Goal: Task Accomplishment & Management: Manage account settings

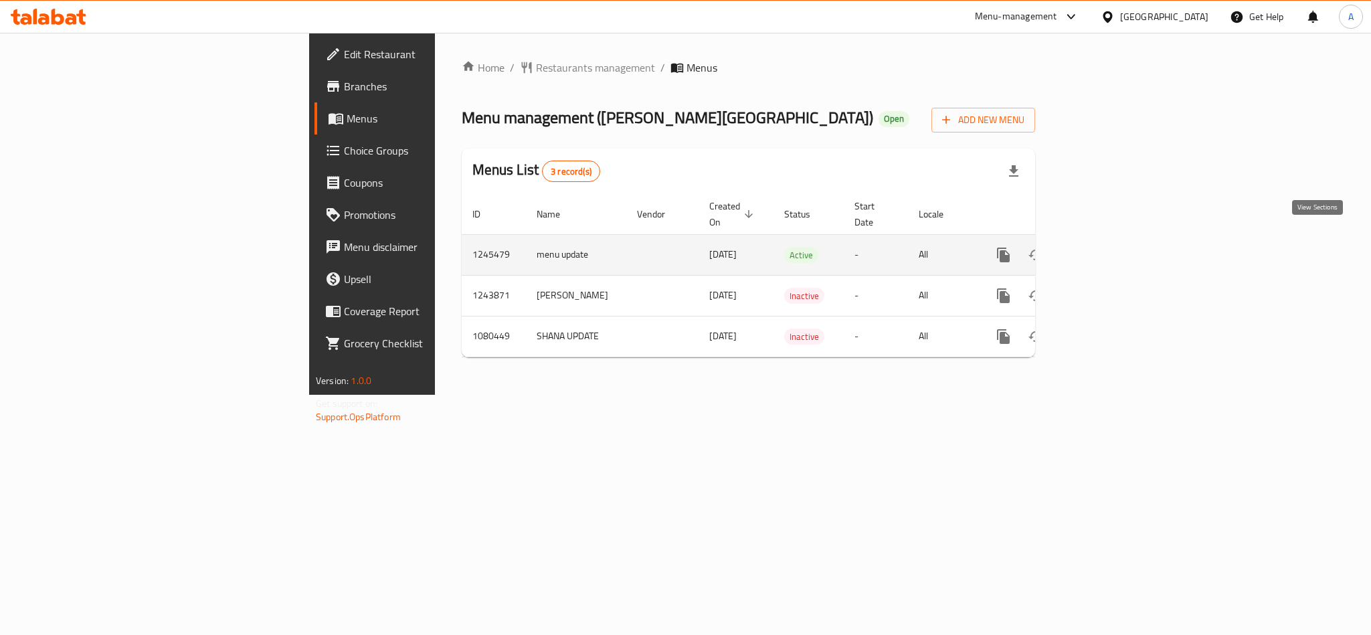
click at [1116, 249] on link "enhanced table" at bounding box center [1100, 255] width 32 height 32
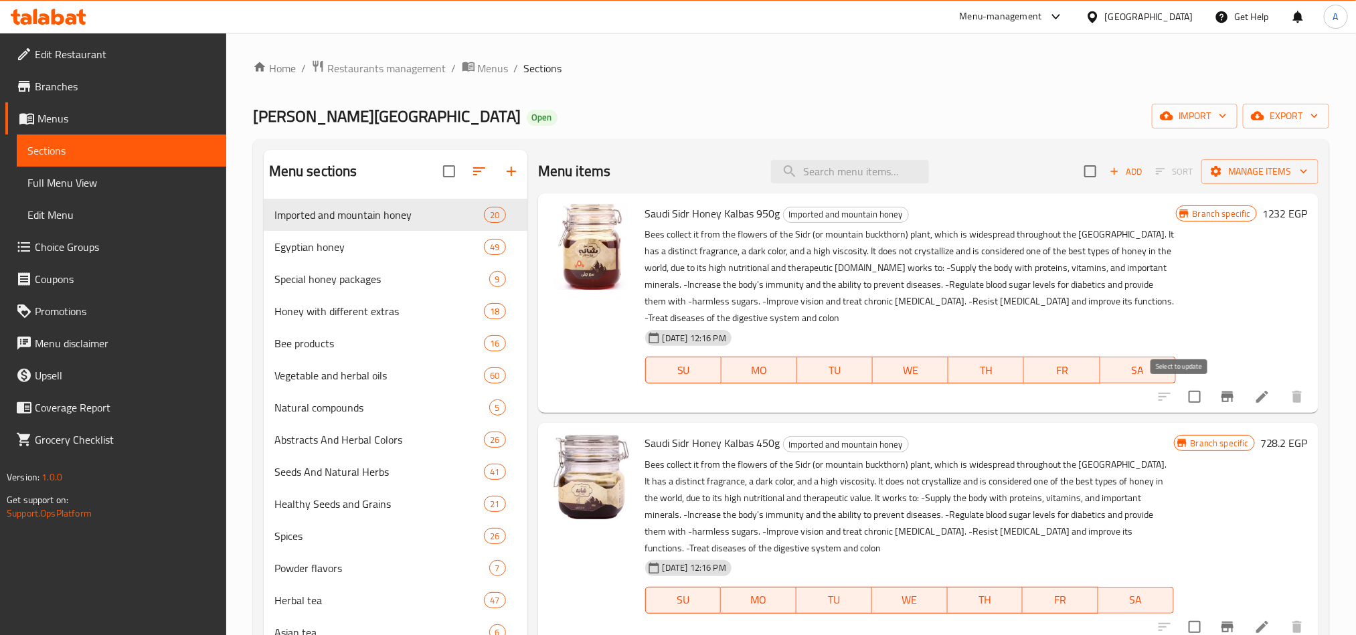
click at [1189, 398] on input "checkbox" at bounding box center [1195, 397] width 28 height 28
checkbox input "true"
click at [1262, 169] on span "Manage items" at bounding box center [1260, 171] width 96 height 17
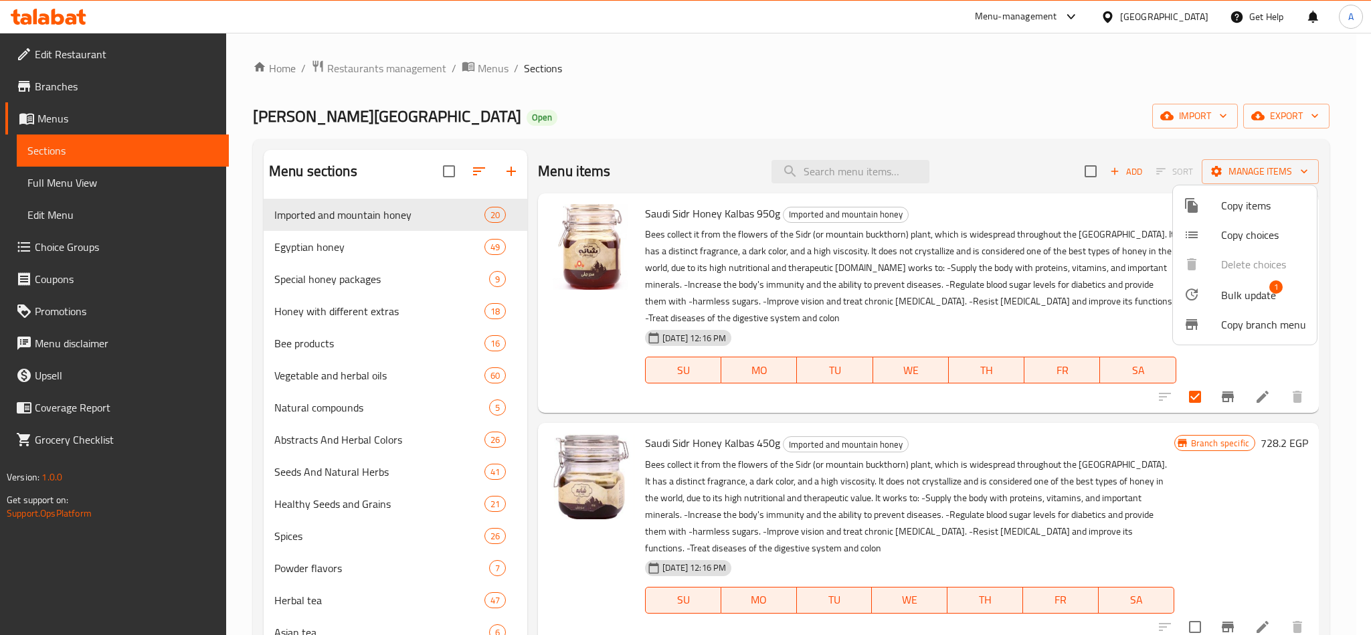
click at [1231, 303] on span "Bulk update" at bounding box center [1248, 295] width 55 height 16
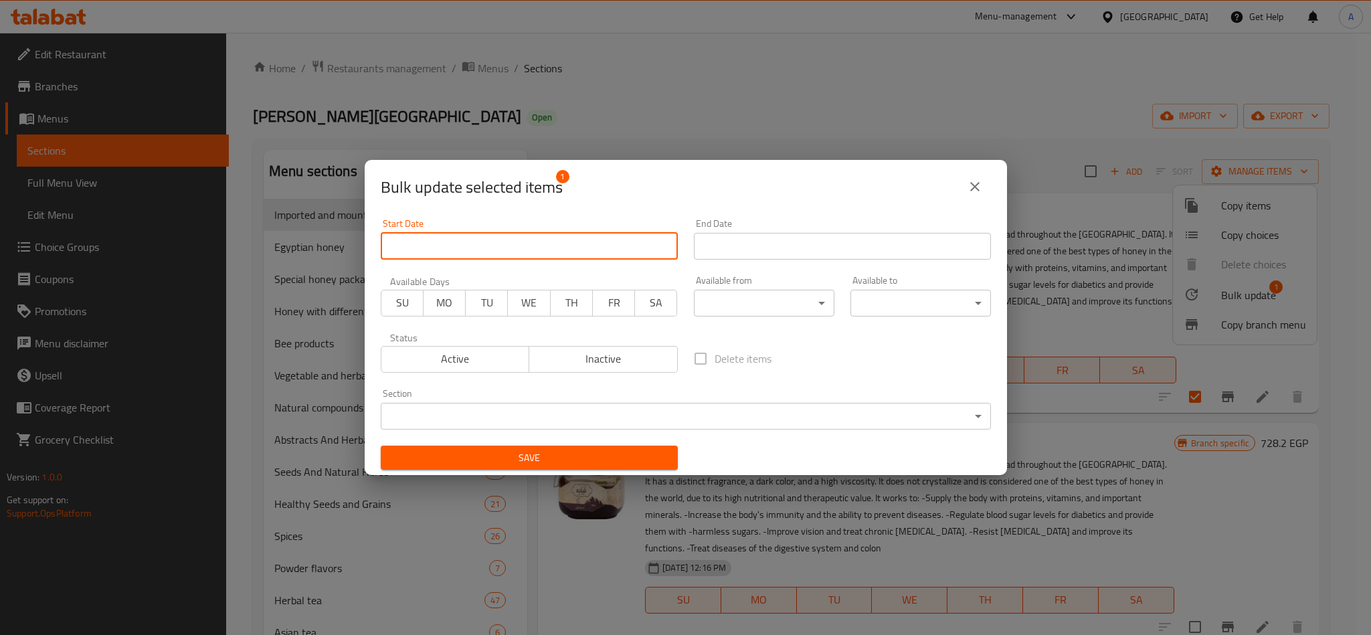
click at [592, 246] on input "Start Date" at bounding box center [529, 246] width 297 height 27
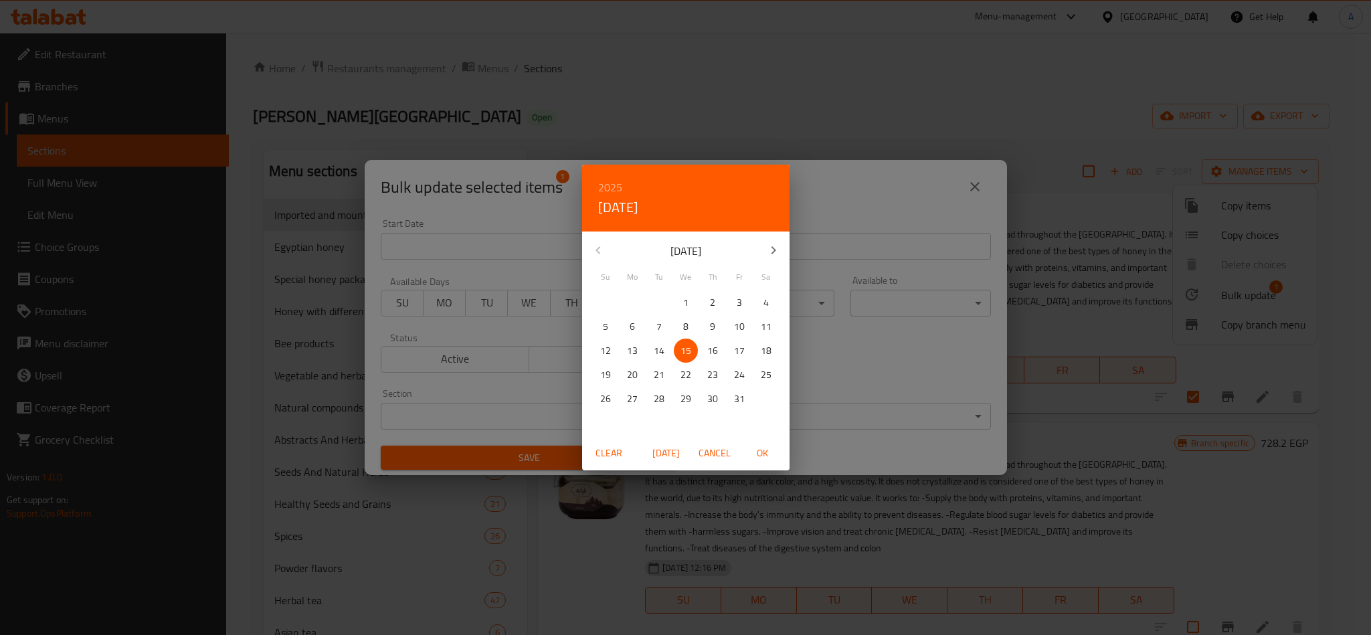
click at [757, 349] on span "18" at bounding box center [766, 351] width 24 height 17
click at [766, 445] on span "OK" at bounding box center [763, 453] width 32 height 17
type input "[DATE]"
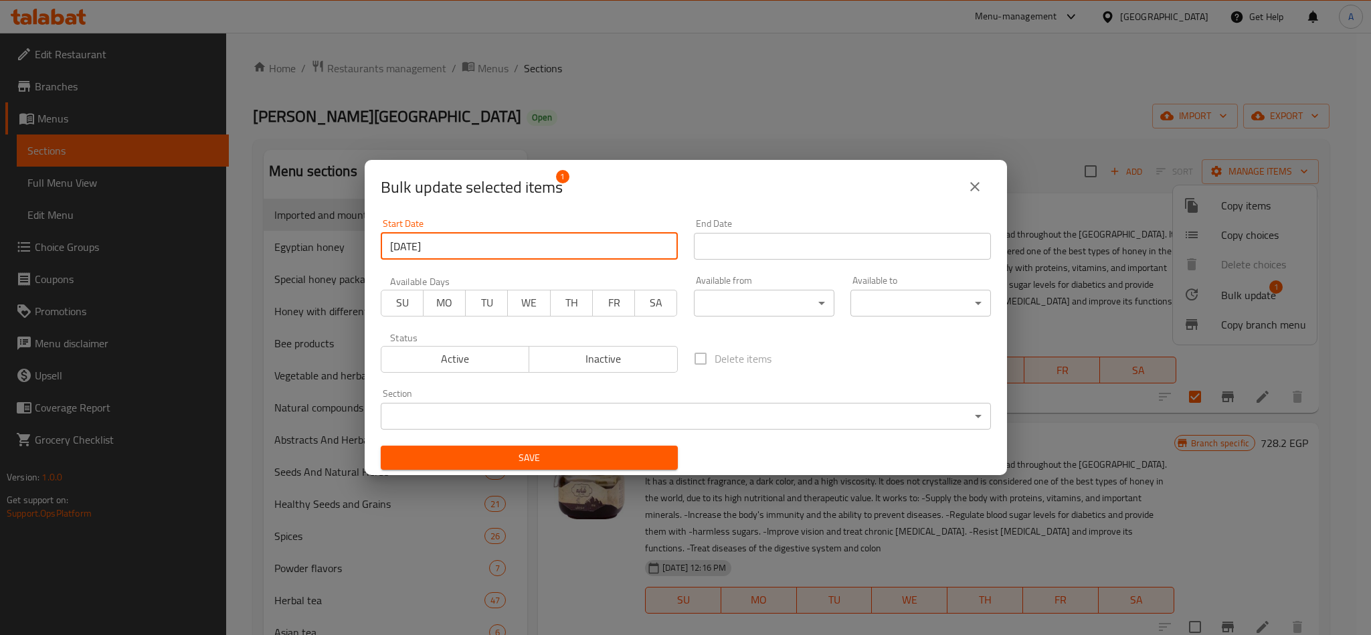
click at [822, 241] on input "Start Date" at bounding box center [842, 246] width 297 height 27
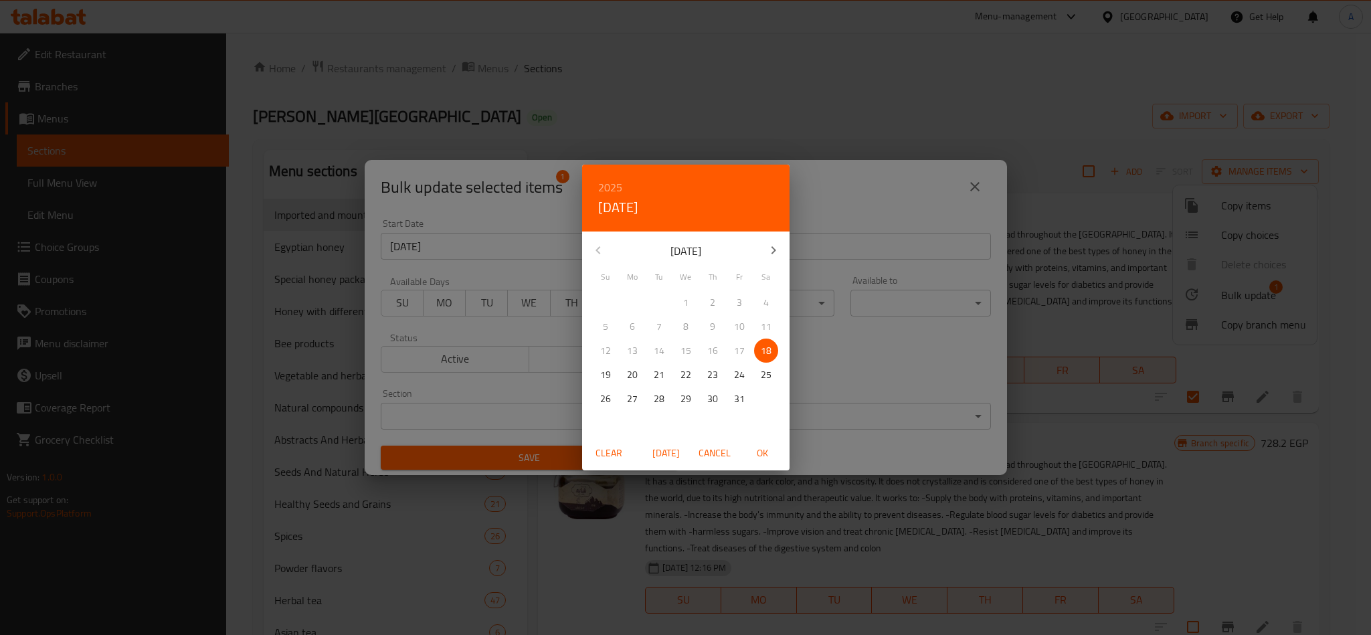
click at [744, 379] on p "24" at bounding box center [739, 375] width 11 height 17
click at [756, 441] on button "OK" at bounding box center [763, 453] width 43 height 25
type input "[DATE]"
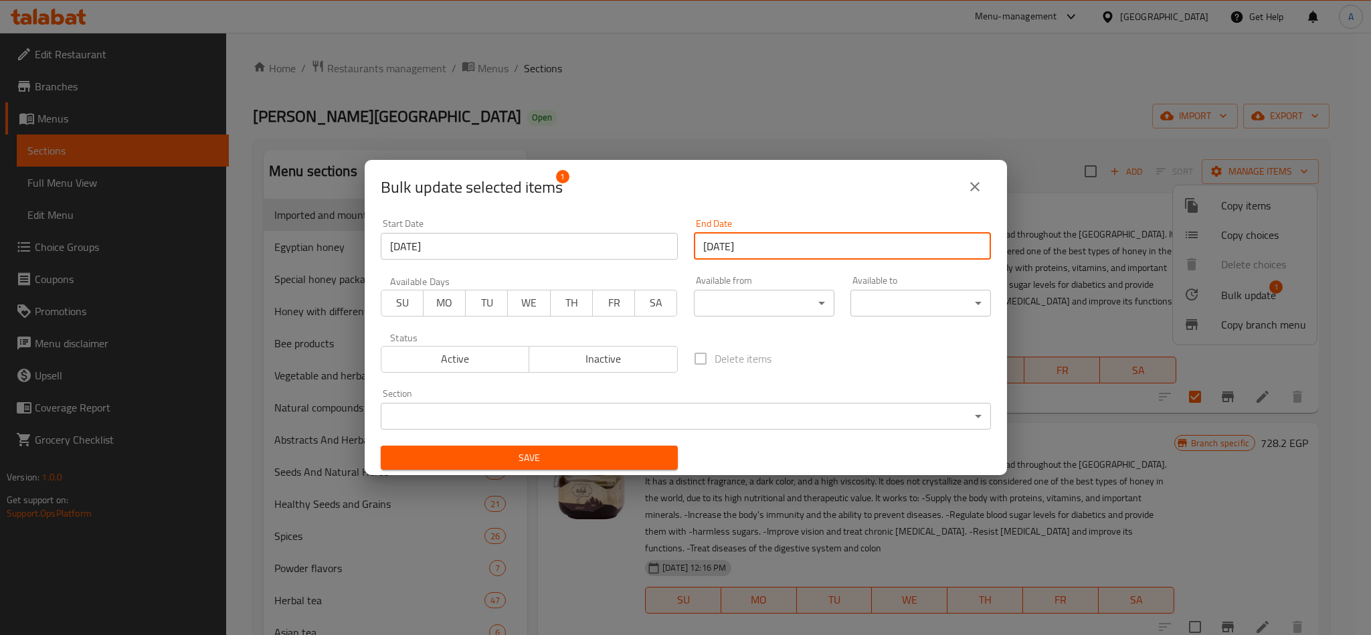
click at [956, 187] on div "Bulk update selected items 1" at bounding box center [686, 187] width 610 height 32
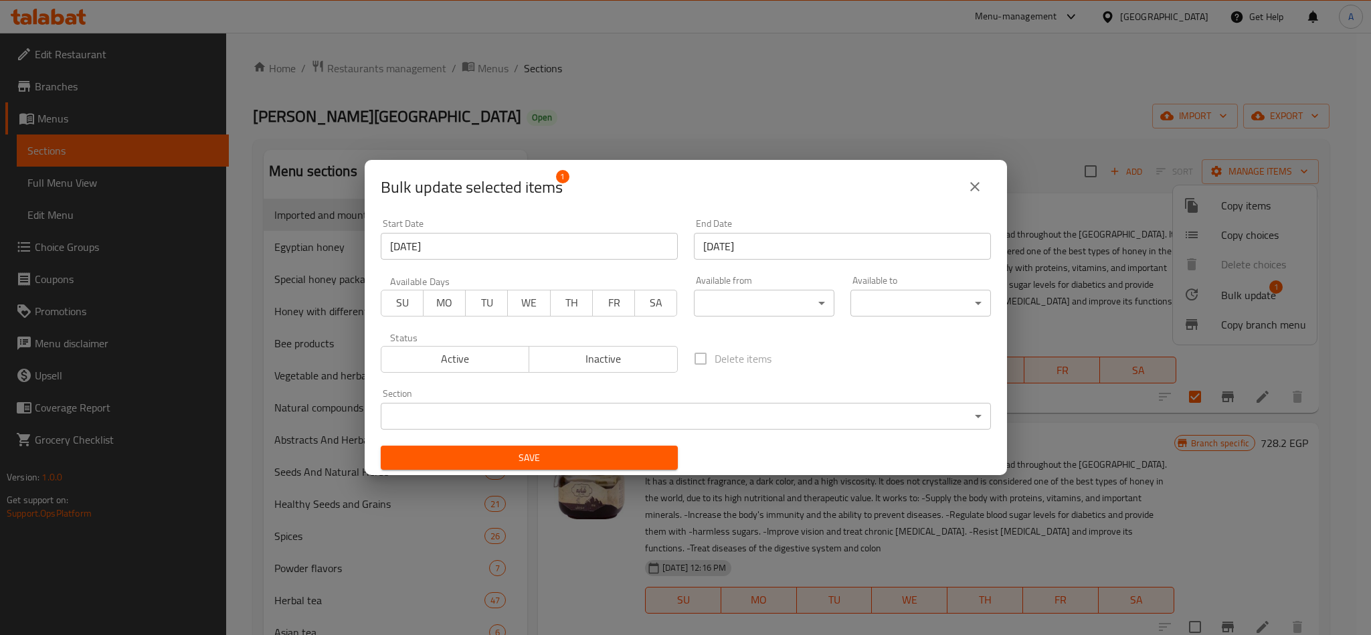
click at [999, 195] on div "Bulk update selected items 1" at bounding box center [686, 187] width 642 height 54
click at [970, 189] on icon "close" at bounding box center [975, 187] width 16 height 16
